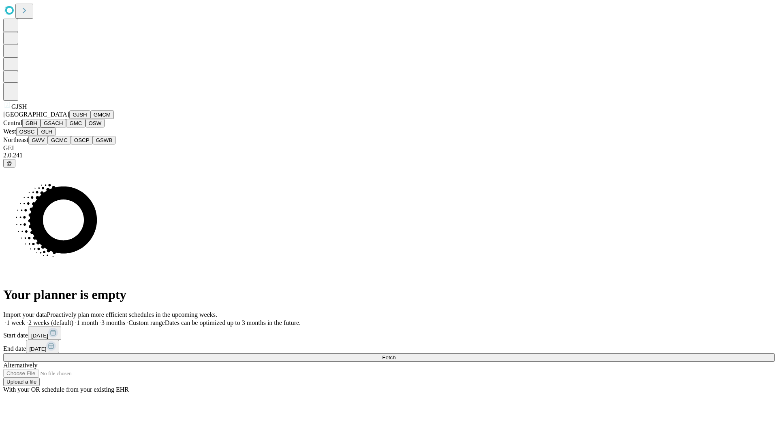
click at [69, 119] on button "GJSH" at bounding box center [79, 115] width 21 height 9
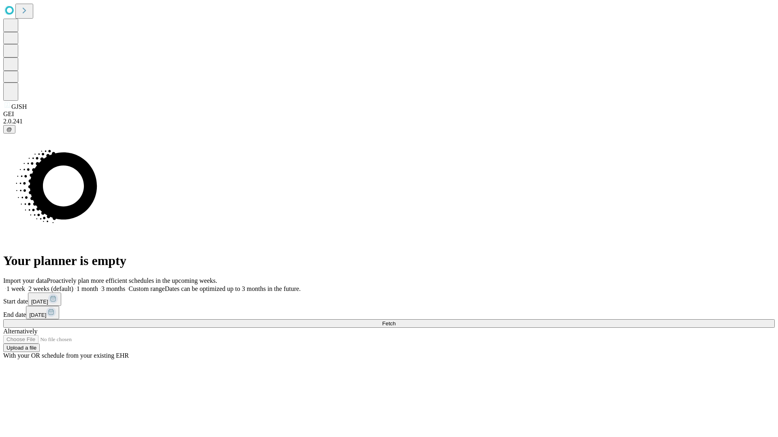
click at [25, 286] on label "1 week" at bounding box center [14, 289] width 22 height 7
click at [395, 321] on span "Fetch" at bounding box center [388, 324] width 13 height 6
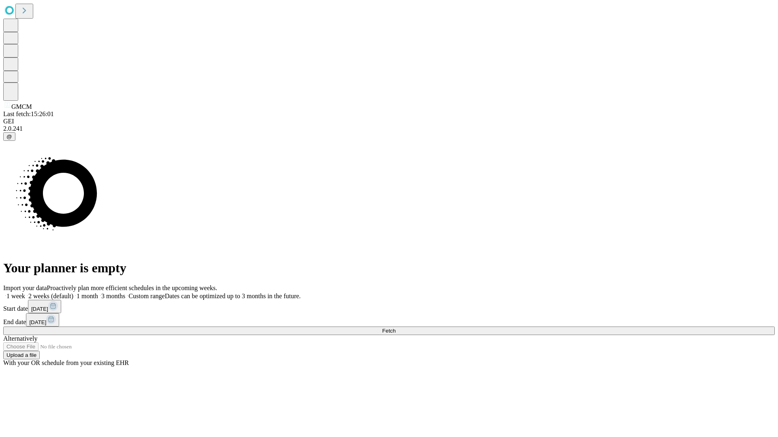
click at [25, 293] on label "1 week" at bounding box center [14, 296] width 22 height 7
click at [395, 328] on span "Fetch" at bounding box center [388, 331] width 13 height 6
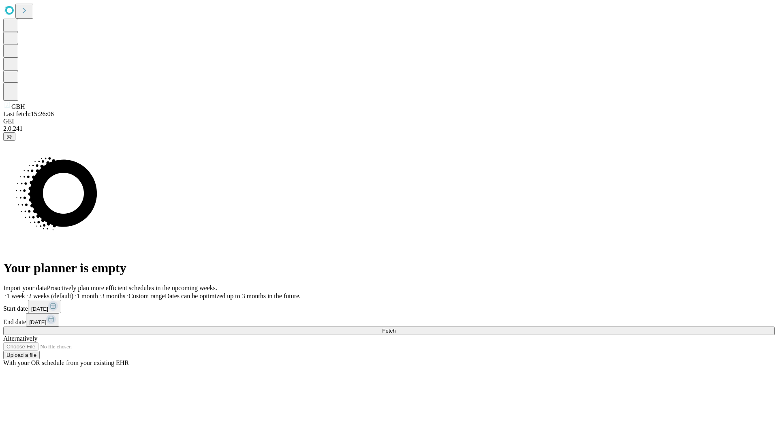
click at [25, 293] on label "1 week" at bounding box center [14, 296] width 22 height 7
click at [395, 328] on span "Fetch" at bounding box center [388, 331] width 13 height 6
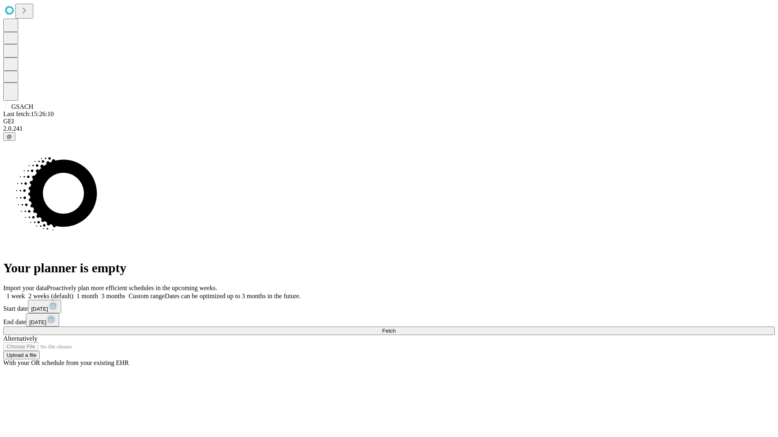
click at [25, 293] on label "1 week" at bounding box center [14, 296] width 22 height 7
click at [395, 328] on span "Fetch" at bounding box center [388, 331] width 13 height 6
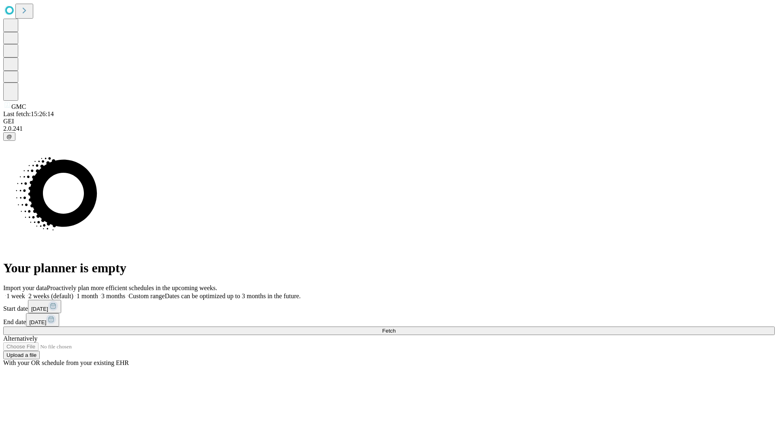
click at [25, 293] on label "1 week" at bounding box center [14, 296] width 22 height 7
click at [395, 328] on span "Fetch" at bounding box center [388, 331] width 13 height 6
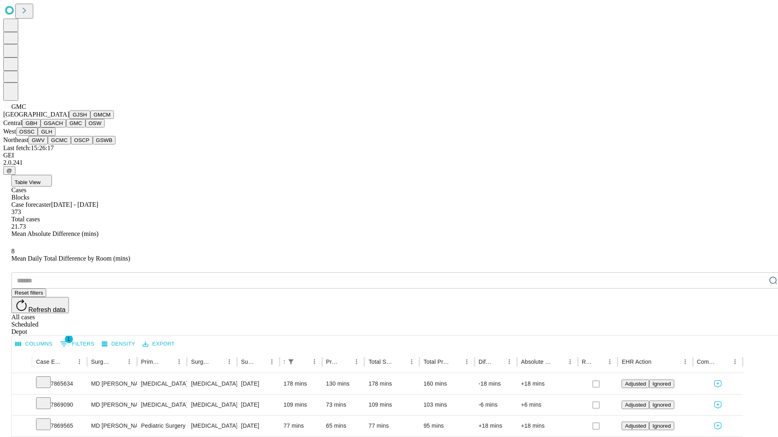
click at [85, 128] on button "OSW" at bounding box center [94, 123] width 19 height 9
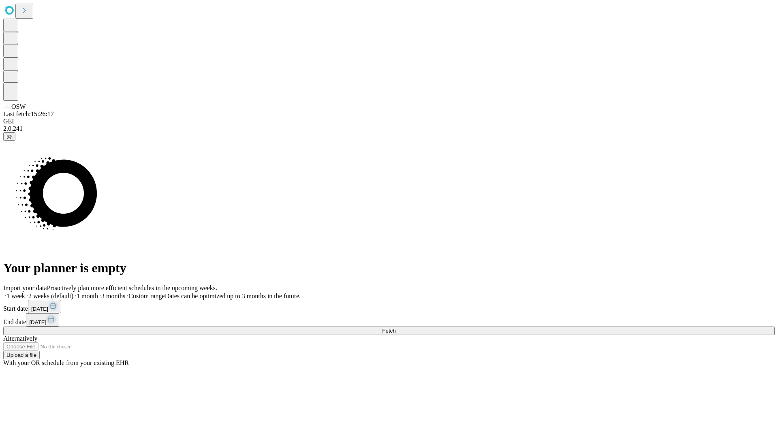
click at [25, 293] on label "1 week" at bounding box center [14, 296] width 22 height 7
click at [395, 328] on span "Fetch" at bounding box center [388, 331] width 13 height 6
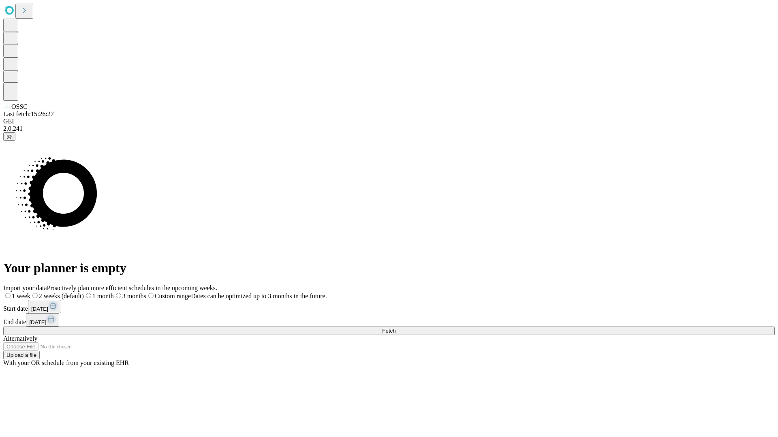
click at [30, 293] on label "1 week" at bounding box center [16, 296] width 27 height 7
click at [395, 328] on span "Fetch" at bounding box center [388, 331] width 13 height 6
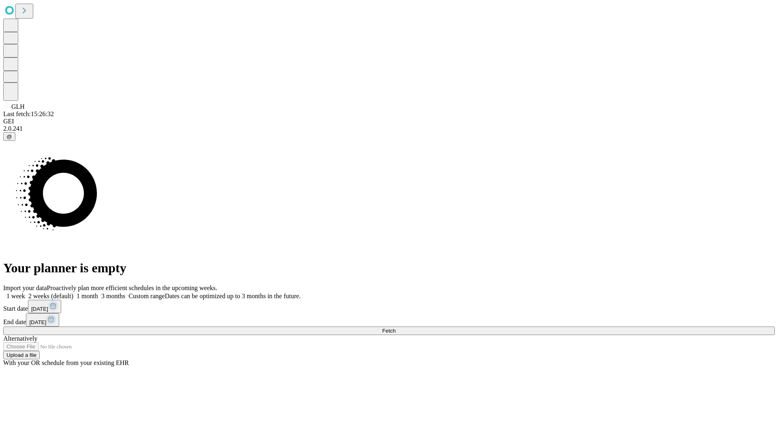
click at [25, 293] on label "1 week" at bounding box center [14, 296] width 22 height 7
click at [395, 328] on span "Fetch" at bounding box center [388, 331] width 13 height 6
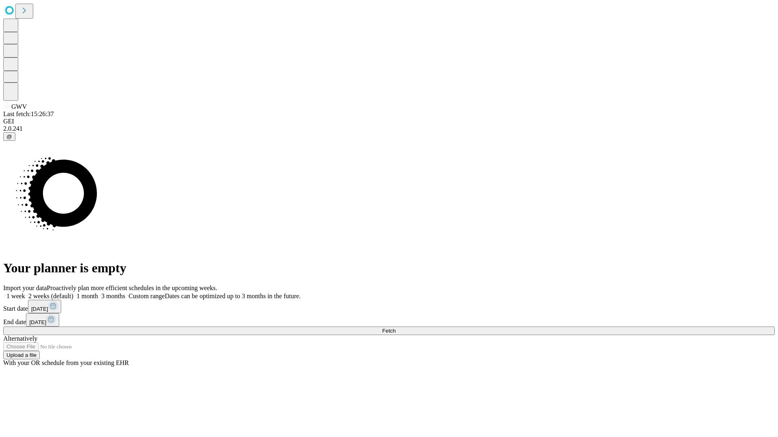
click at [25, 293] on label "1 week" at bounding box center [14, 296] width 22 height 7
click at [395, 328] on span "Fetch" at bounding box center [388, 331] width 13 height 6
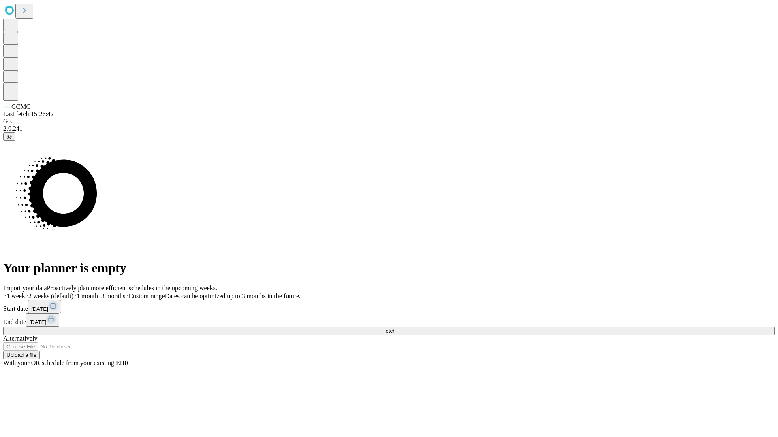
click at [25, 293] on label "1 week" at bounding box center [14, 296] width 22 height 7
click at [395, 328] on span "Fetch" at bounding box center [388, 331] width 13 height 6
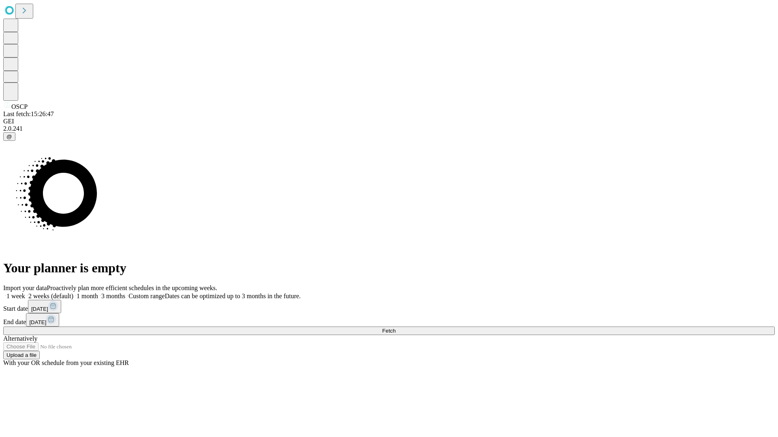
click at [25, 293] on label "1 week" at bounding box center [14, 296] width 22 height 7
click at [395, 328] on span "Fetch" at bounding box center [388, 331] width 13 height 6
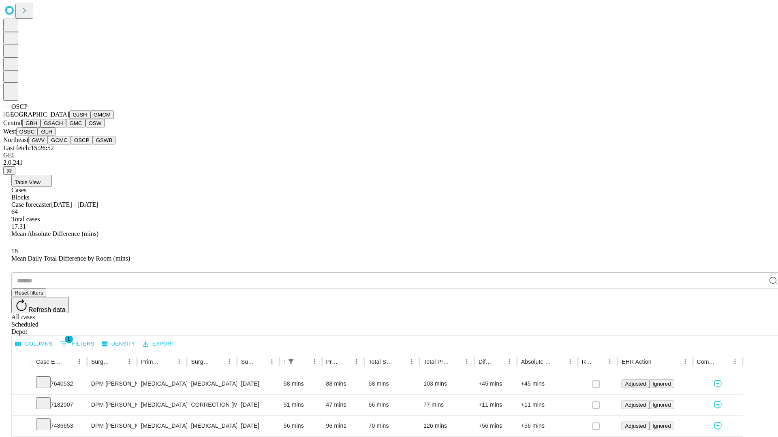
click at [93, 145] on button "GSWB" at bounding box center [104, 140] width 23 height 9
